Goal: Check status: Check status

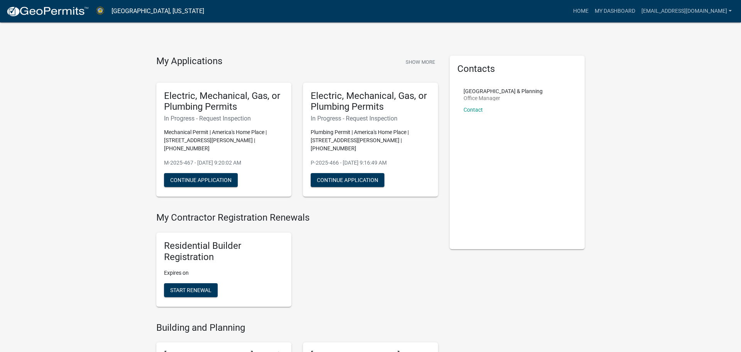
click at [623, 20] on nav "[GEOGRAPHIC_DATA], [US_STATE] more_horiz Home My Dashboard [EMAIL_ADDRESS][DOMA…" at bounding box center [370, 11] width 741 height 22
click at [616, 11] on link "My Dashboard" at bounding box center [615, 11] width 47 height 15
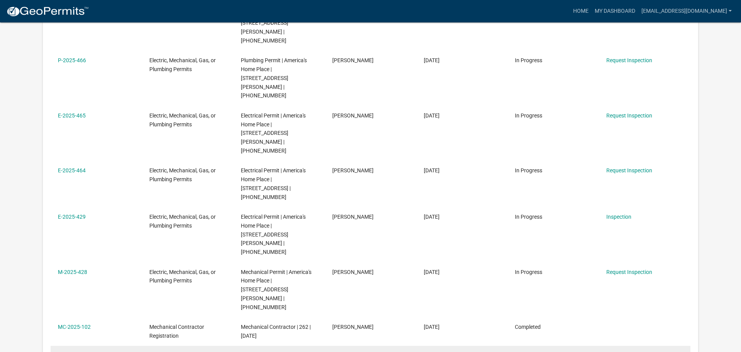
scroll to position [273, 0]
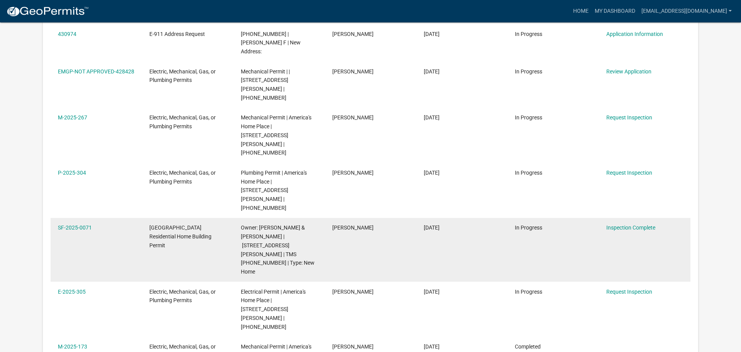
scroll to position [292, 0]
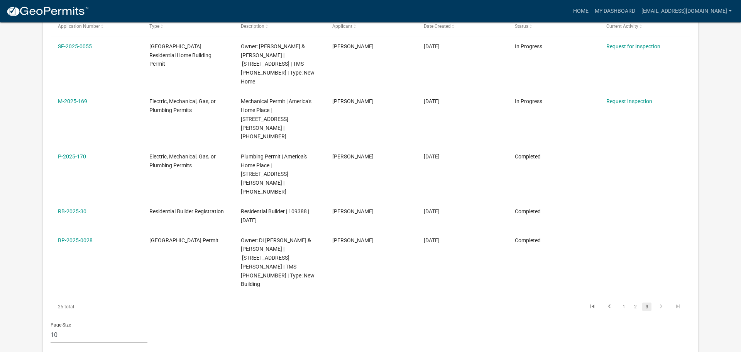
scroll to position [23, 0]
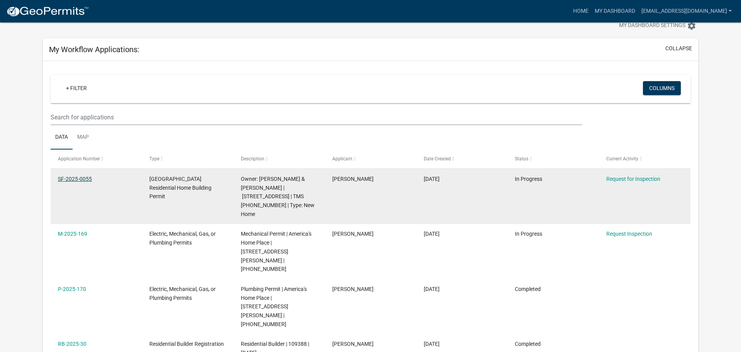
click at [83, 179] on link "SF-2025-0055" at bounding box center [75, 179] width 34 height 6
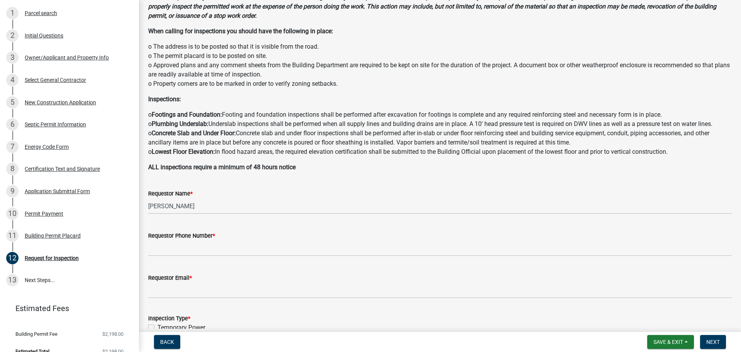
scroll to position [64, 0]
